Goal: Transaction & Acquisition: Subscribe to service/newsletter

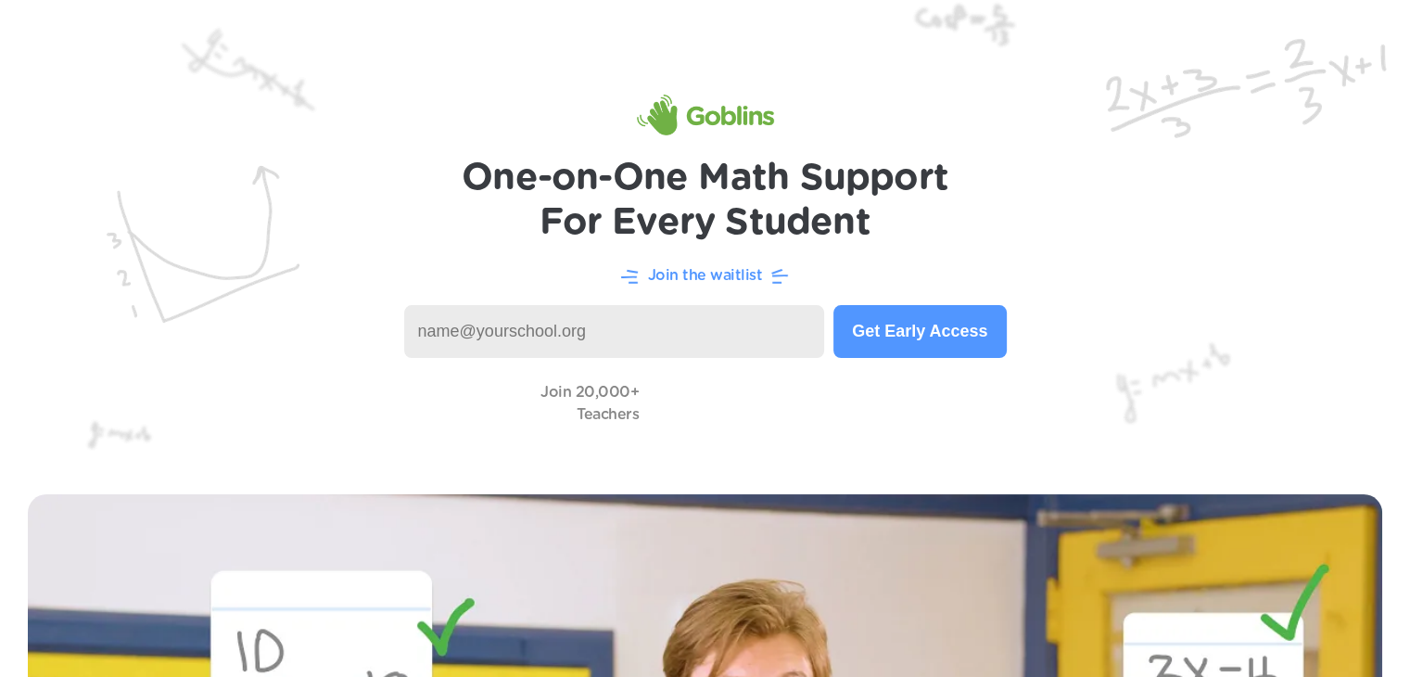
click at [466, 327] on input at bounding box center [614, 331] width 421 height 53
click at [892, 330] on button "Get Early Access" at bounding box center [920, 331] width 172 height 53
click at [672, 350] on input "[EMAIL_ADDRESS][DOMAIN_NAME]" at bounding box center [614, 331] width 421 height 53
type input "a"
type input "[EMAIL_ADDRESS][DOMAIN_NAME]"
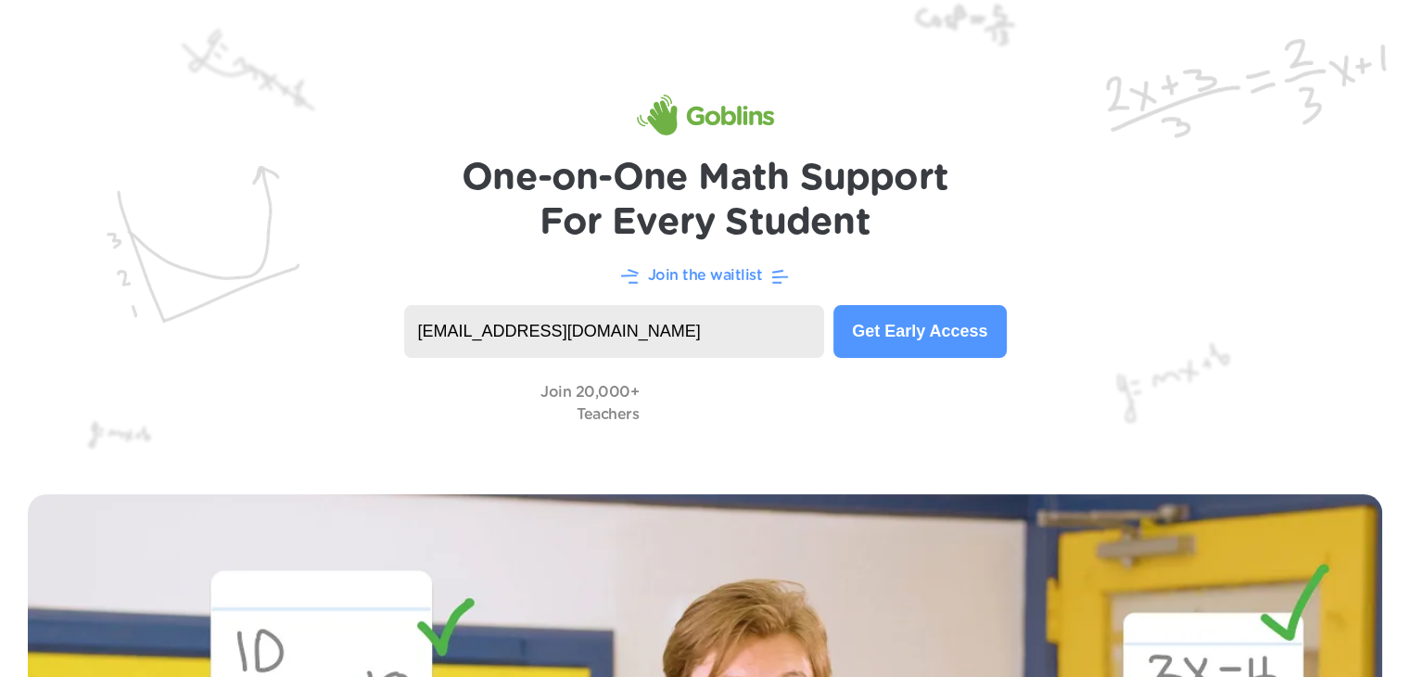
click at [945, 313] on button "Get Early Access" at bounding box center [920, 331] width 172 height 53
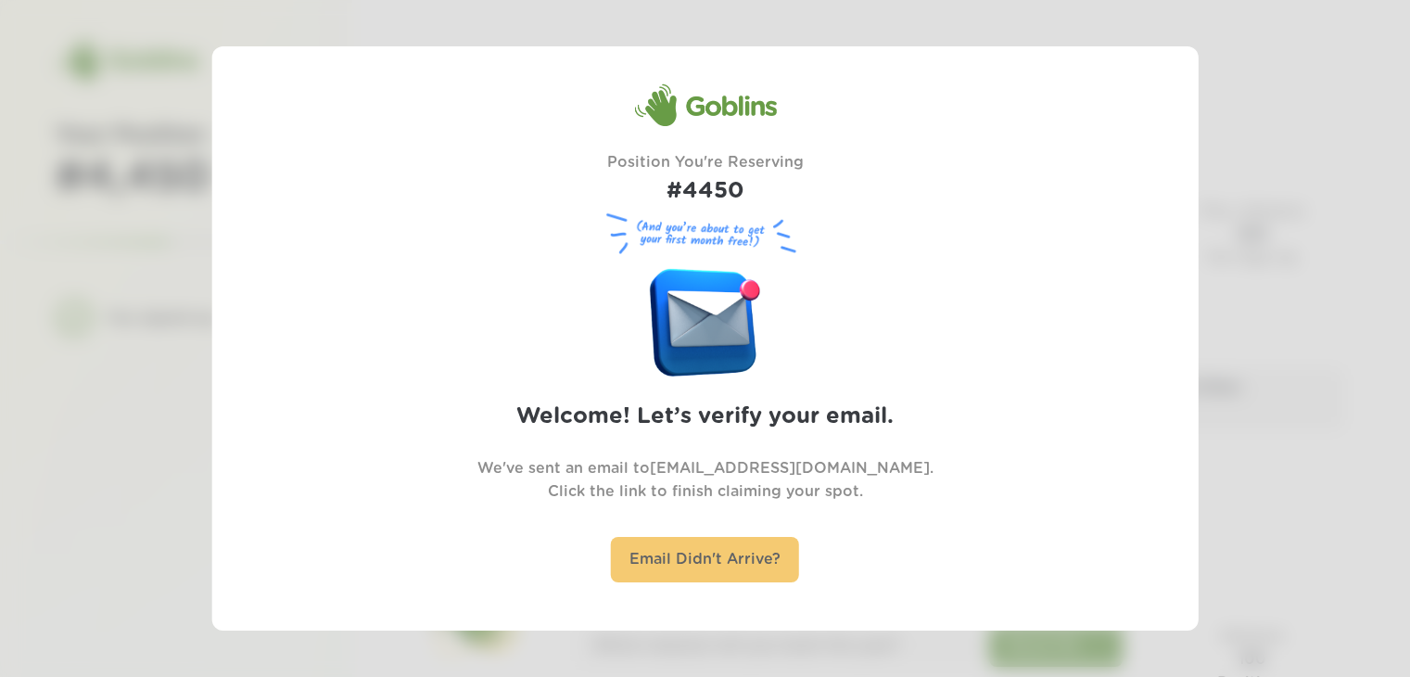
click at [721, 565] on div "Email Didn't Arrive?" at bounding box center [705, 559] width 188 height 45
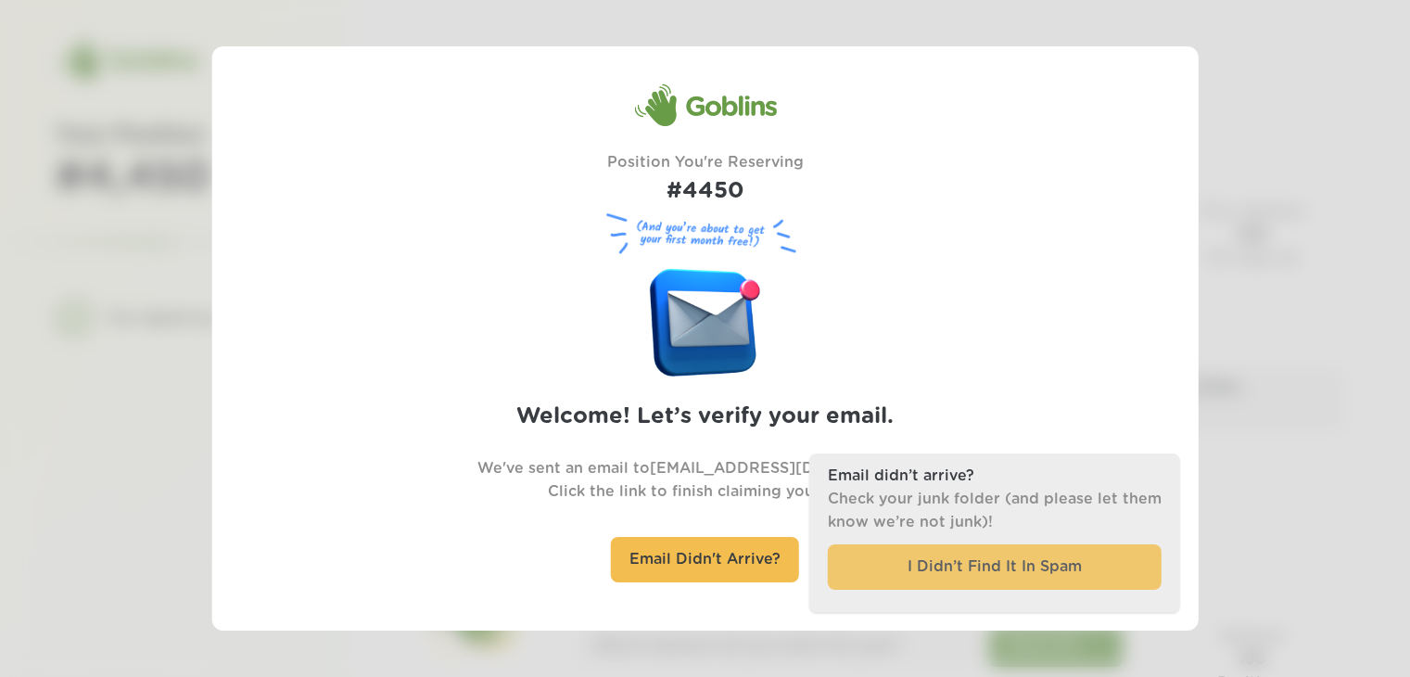
click at [915, 580] on div "I Didn’t Find It In Spam" at bounding box center [995, 566] width 334 height 45
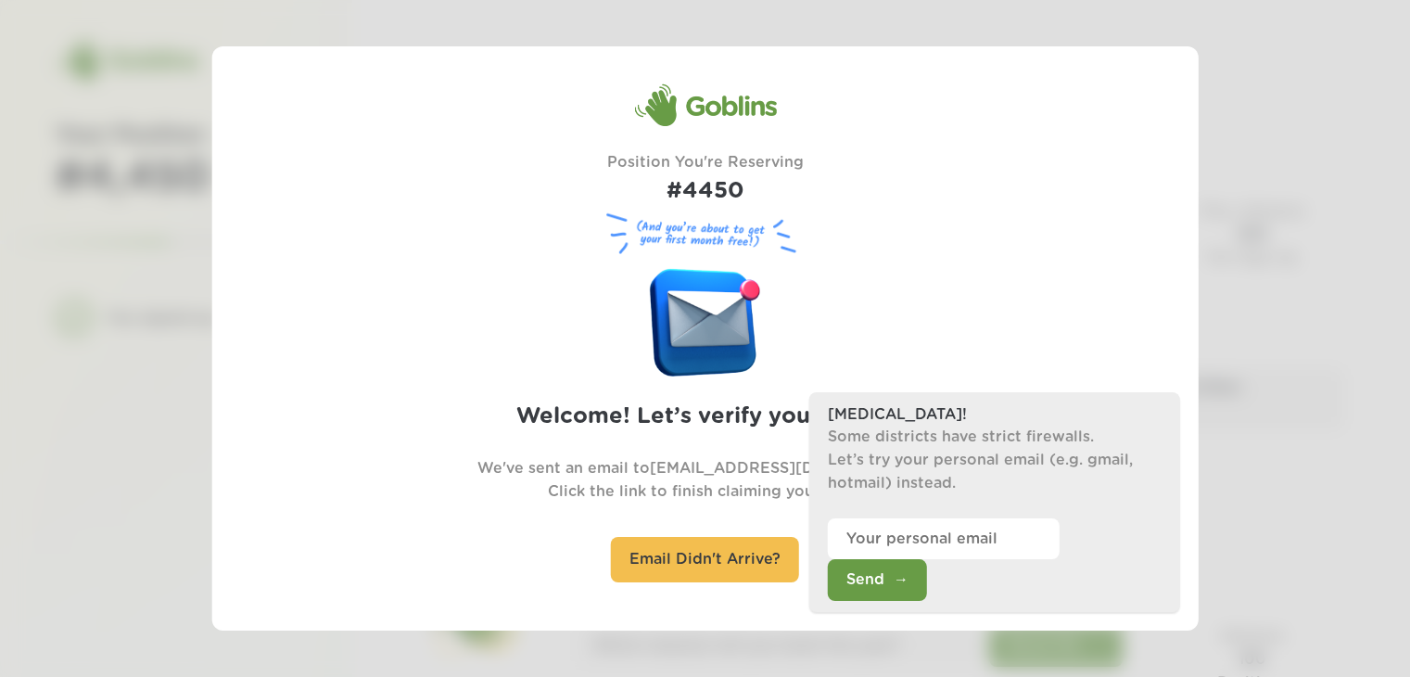
click at [1205, 116] on div at bounding box center [705, 338] width 1410 height 677
click at [382, 379] on div "Goblins Position You're Reserving #4450 (And you’re about to get your first mon…" at bounding box center [705, 338] width 779 height 510
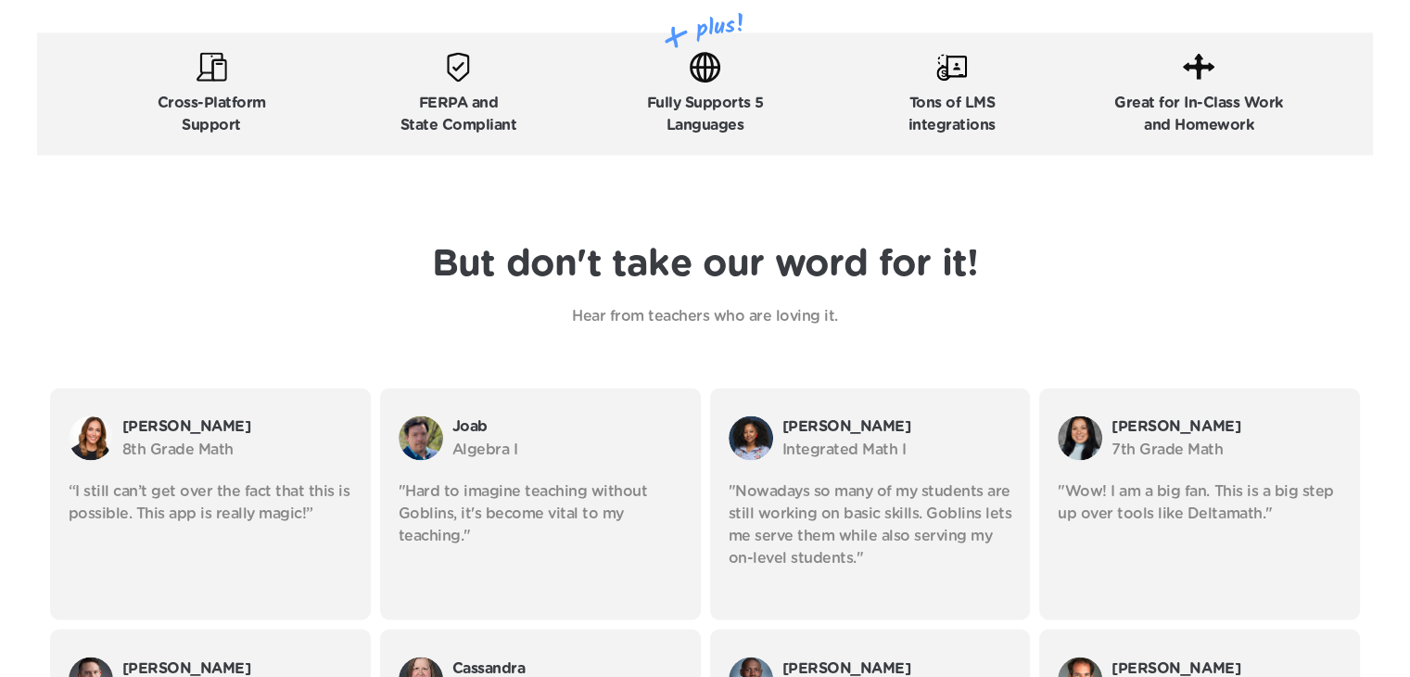
scroll to position [3033, 0]
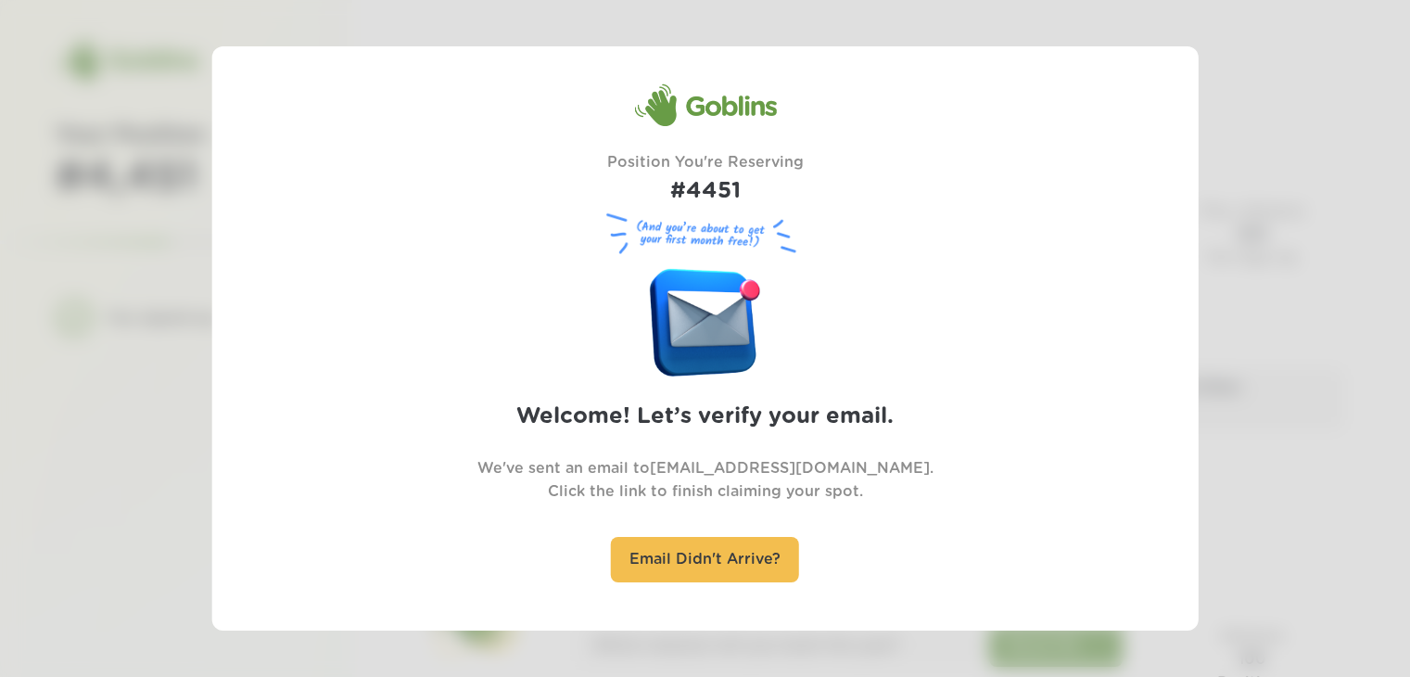
click at [48, 291] on div at bounding box center [705, 338] width 1410 height 677
click at [430, 298] on div "Goblins Position You're Reserving #4451 (And you’re about to get your first mon…" at bounding box center [705, 338] width 779 height 510
